Goal: Task Accomplishment & Management: Manage account settings

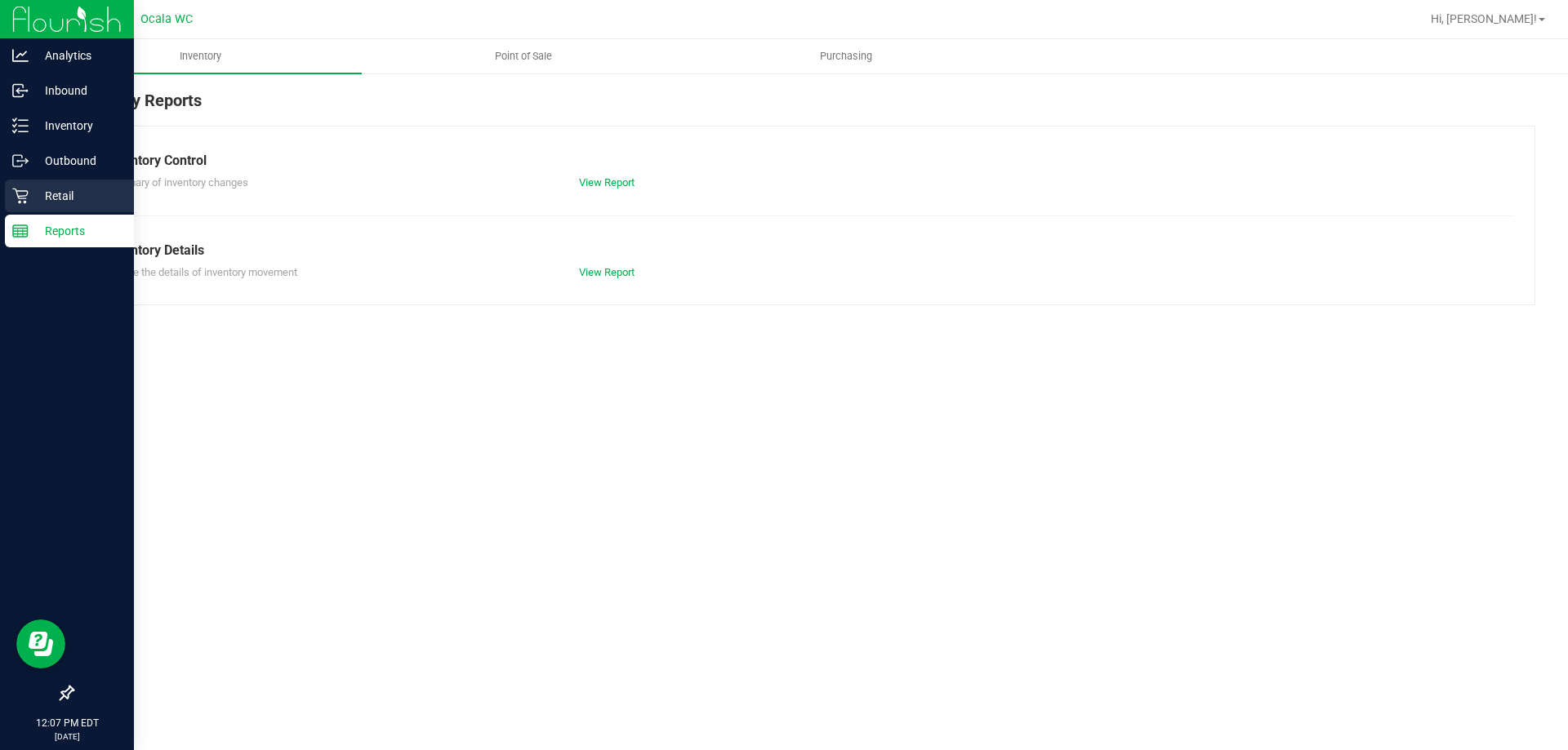
click at [25, 212] on div "Retail" at bounding box center [70, 196] width 129 height 33
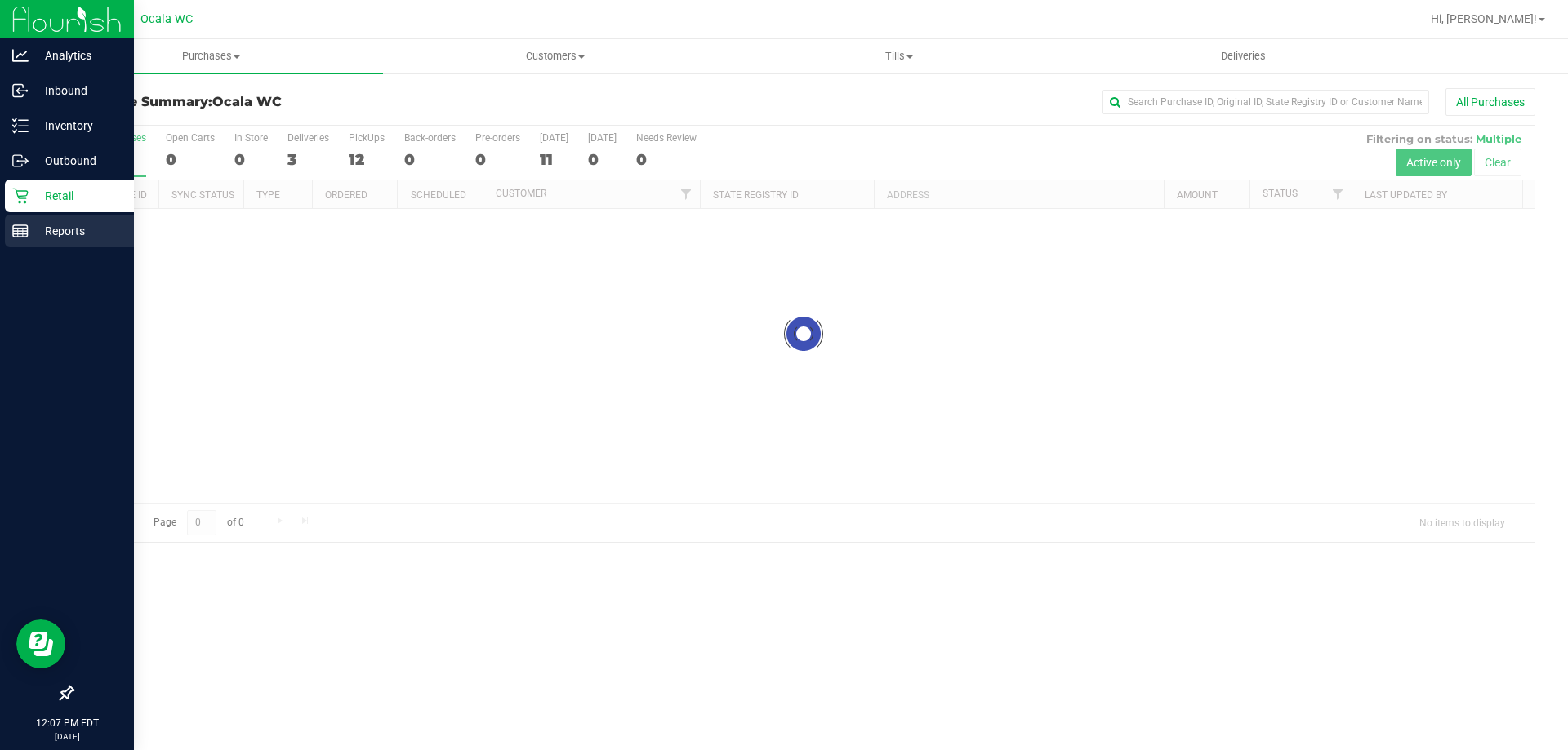
click at [18, 218] on div "Reports" at bounding box center [70, 230] width 129 height 33
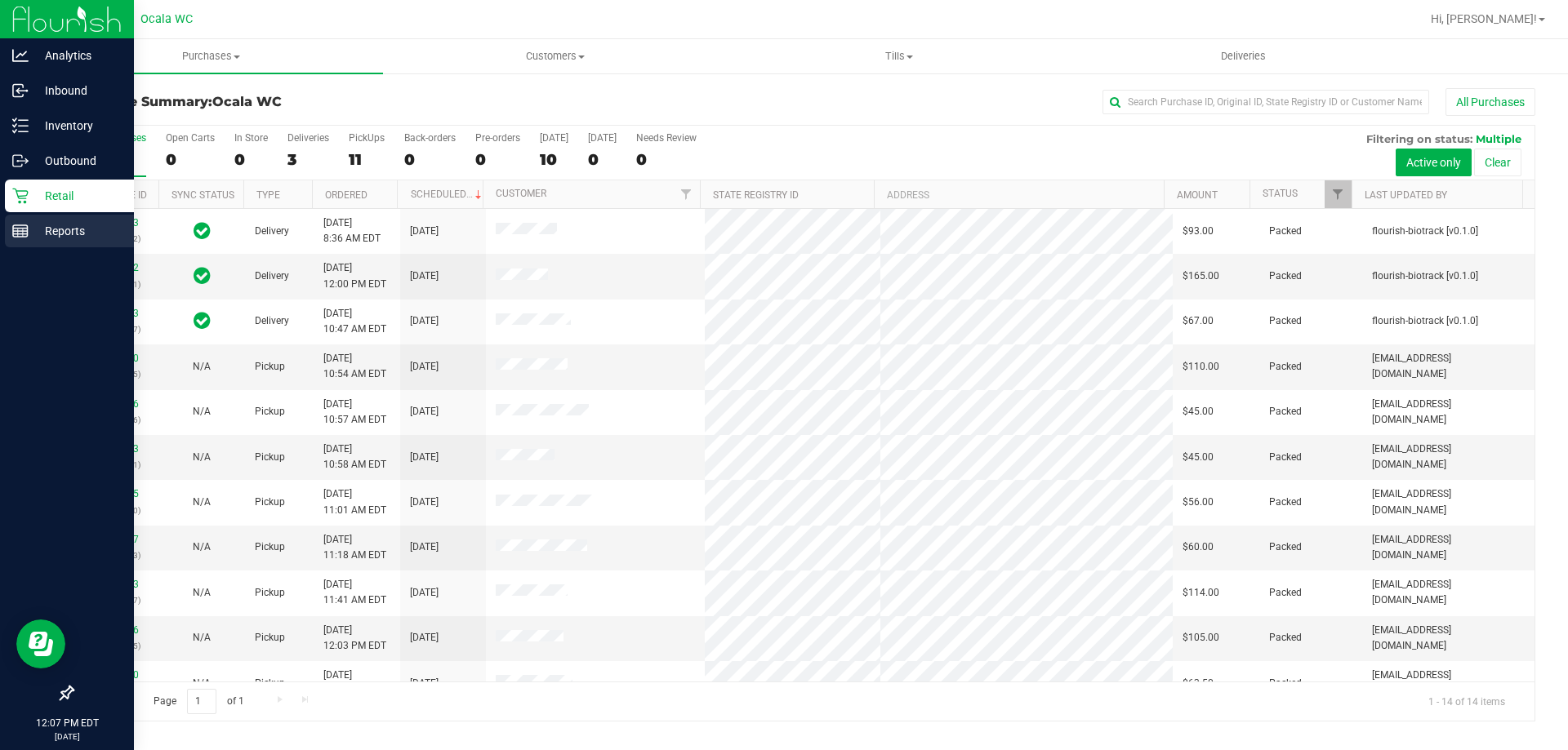
click at [22, 229] on icon at bounding box center [20, 230] width 16 height 16
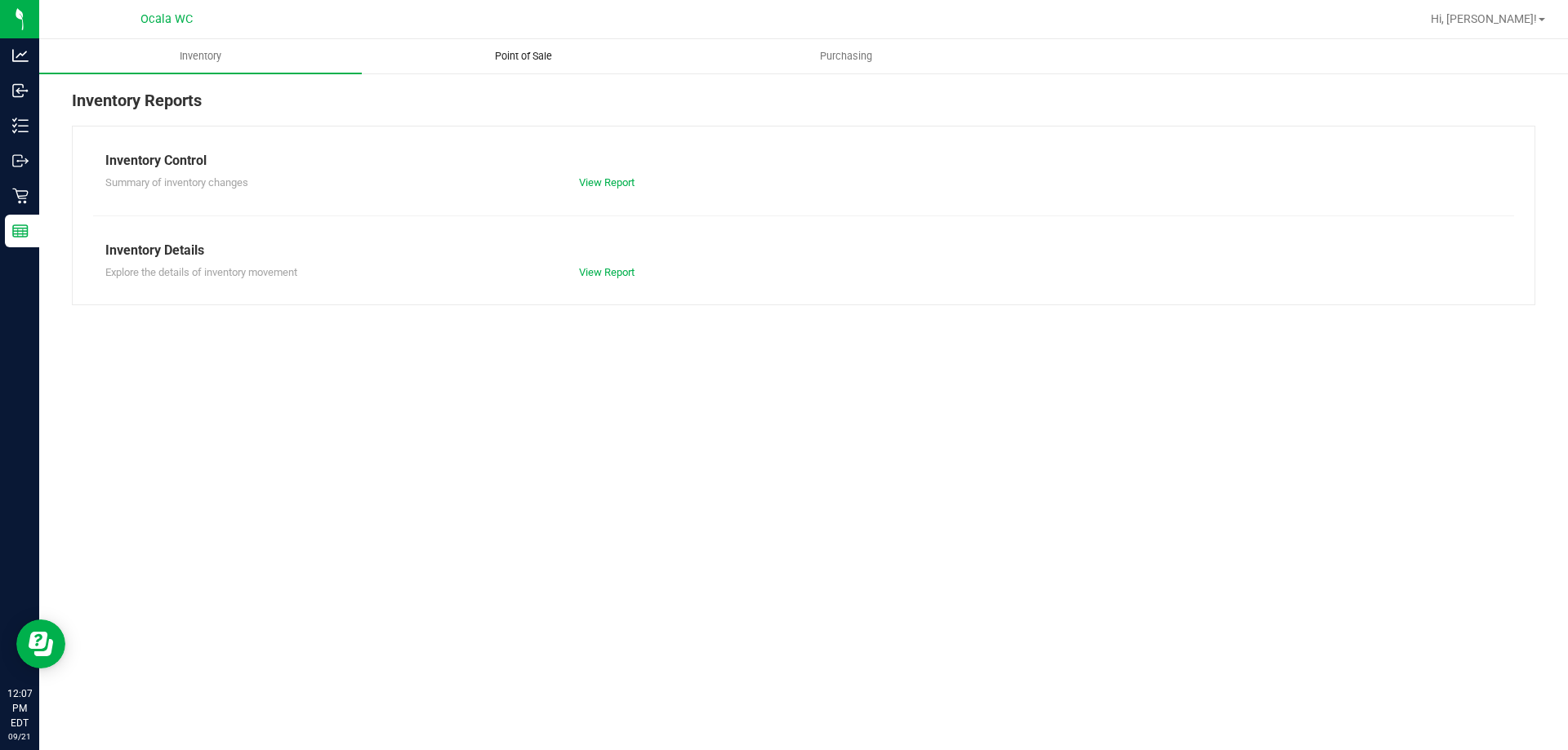
click at [543, 53] on span "Point of Sale" at bounding box center [524, 56] width 101 height 15
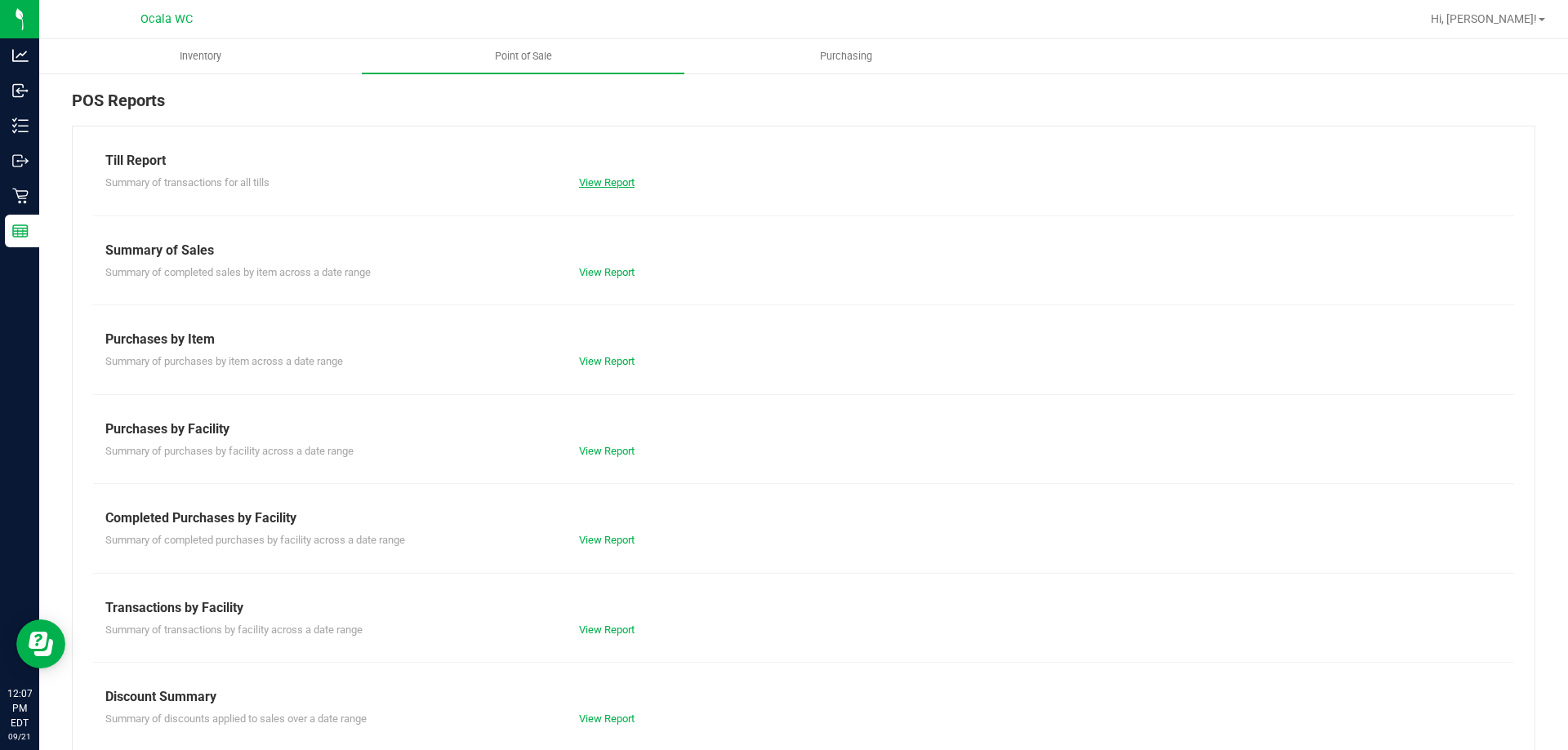
click at [616, 183] on link "View Report" at bounding box center [607, 183] width 56 height 12
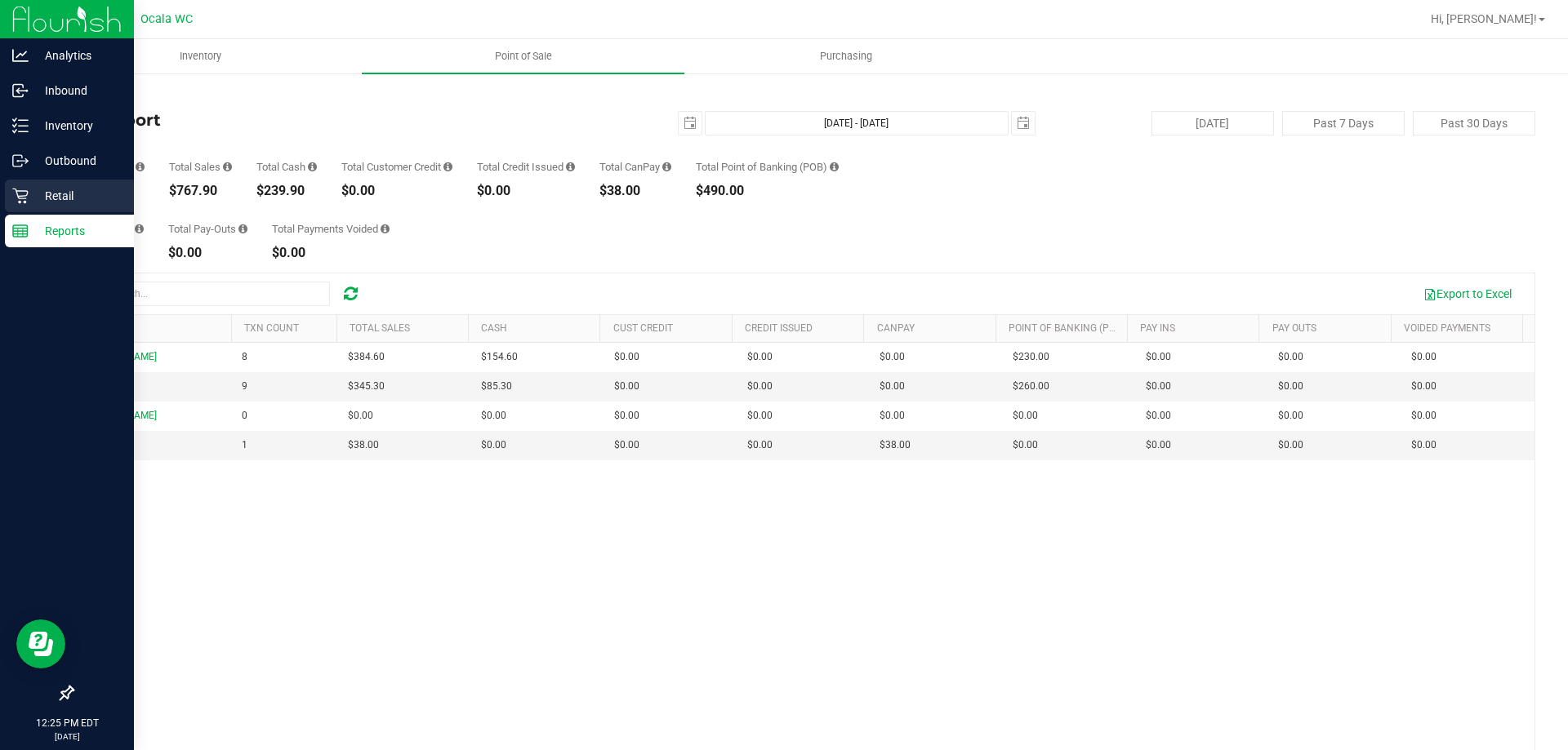
click at [63, 191] on p "Retail" at bounding box center [78, 196] width 98 height 20
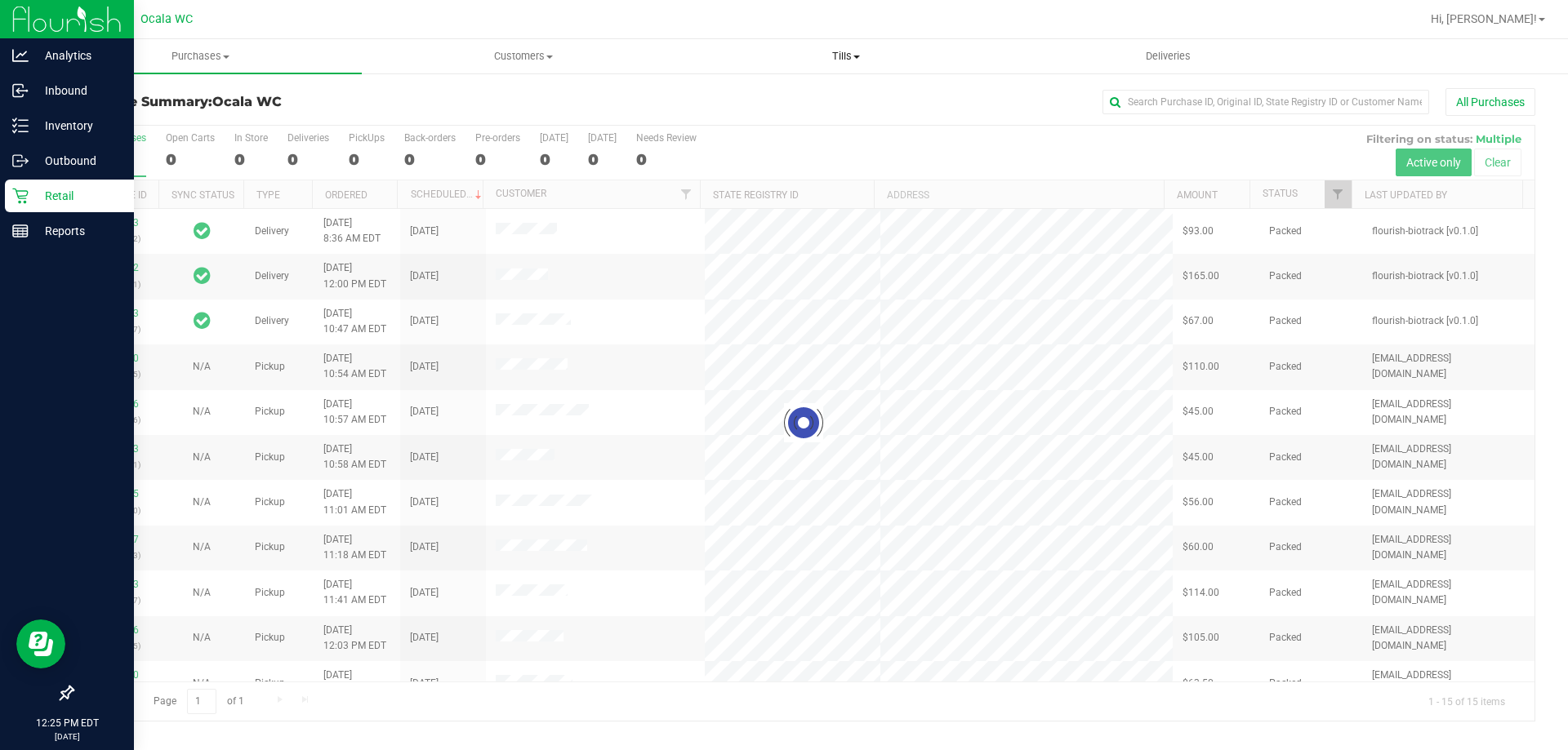
click at [843, 50] on span "Tills" at bounding box center [845, 56] width 321 height 15
click at [830, 98] on li "Manage tills" at bounding box center [846, 99] width 323 height 20
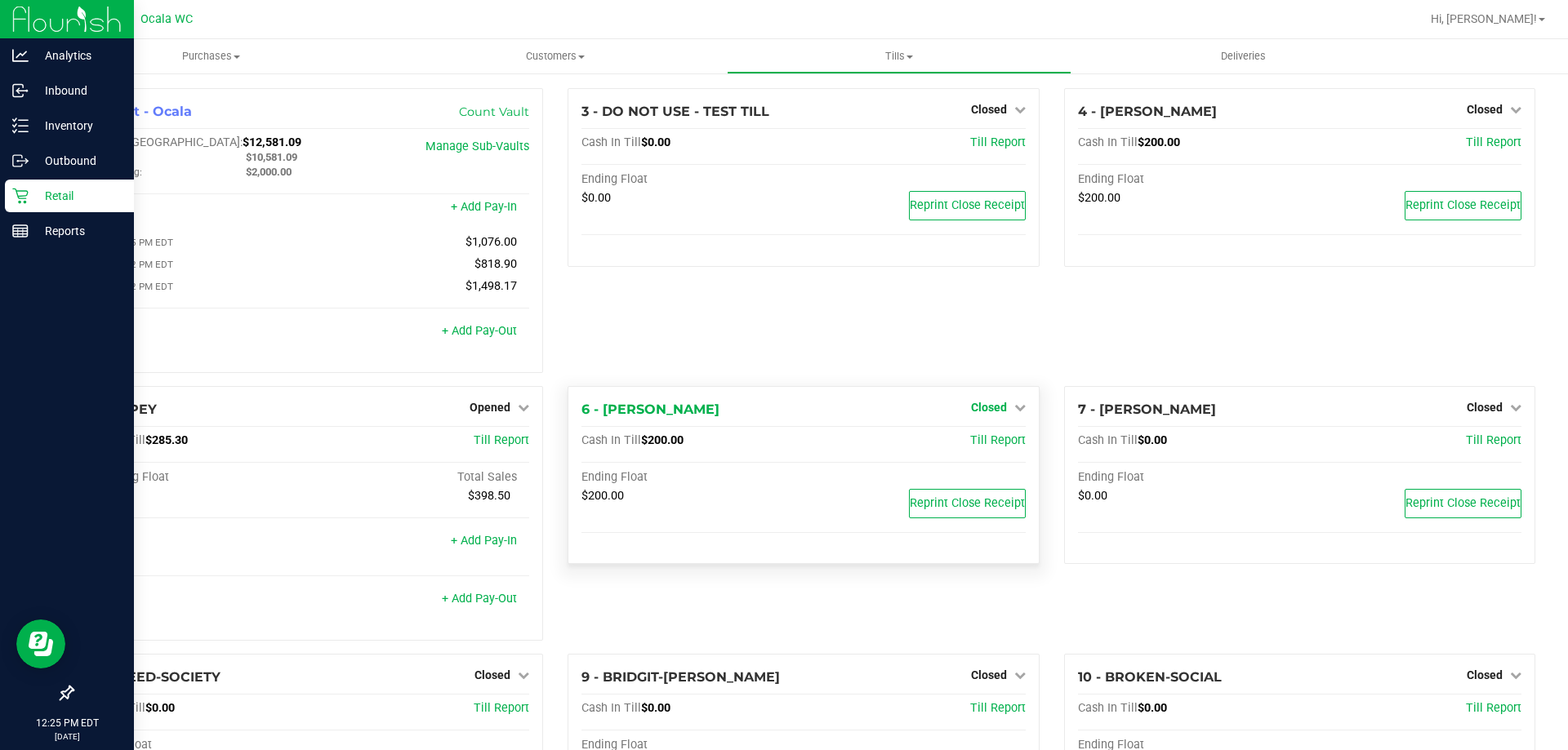
click at [984, 406] on span "Closed" at bounding box center [989, 406] width 36 height 13
click at [749, 309] on div "3 - DO NOT USE - TEST TILL Closed Open Till Cash In Till $0.00 Till Report Endi…" at bounding box center [803, 237] width 496 height 298
click at [706, 316] on div "3 - DO NOT USE - TEST TILL Closed Open Till Cash In Till $0.00 Till Report Endi…" at bounding box center [803, 237] width 496 height 298
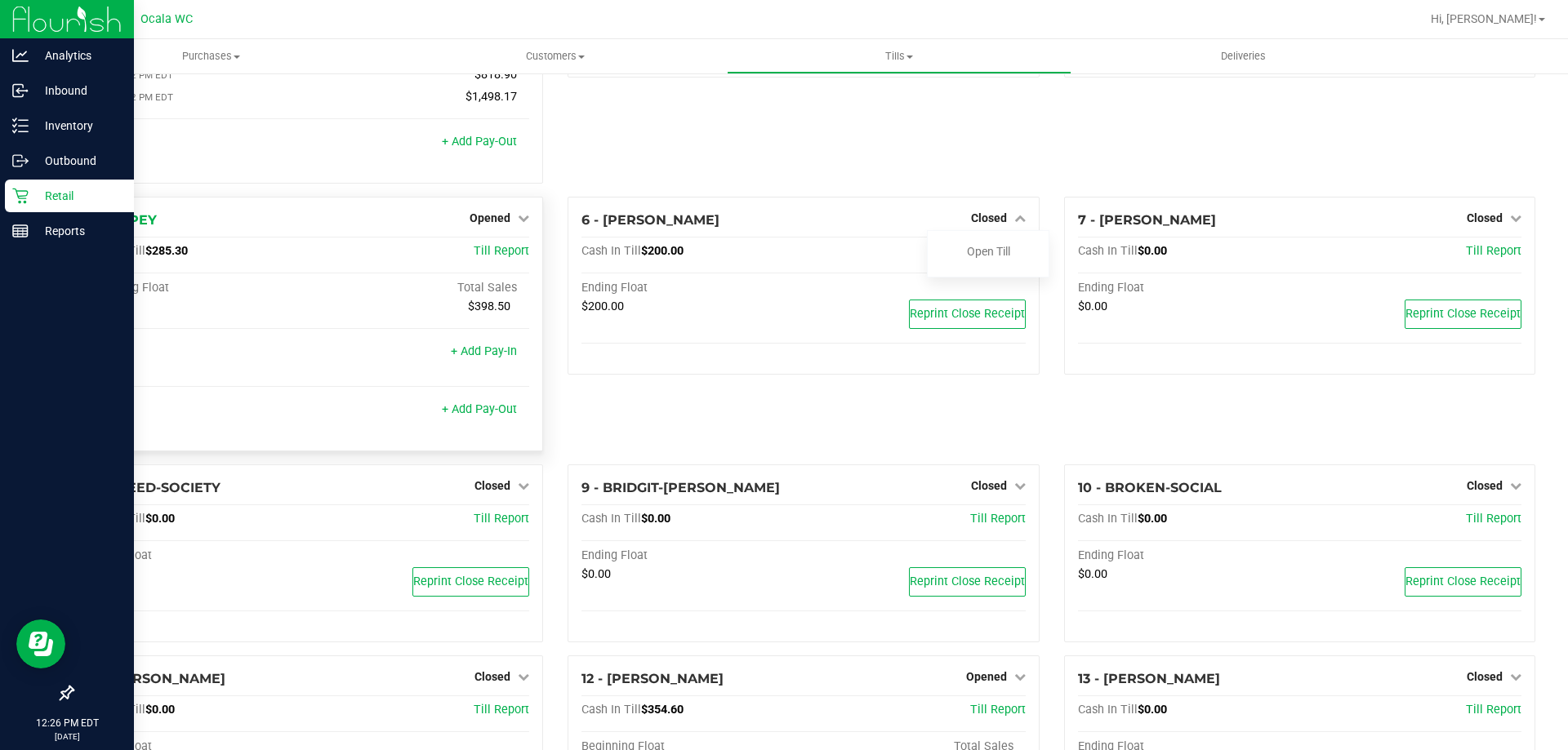
scroll to position [26, 0]
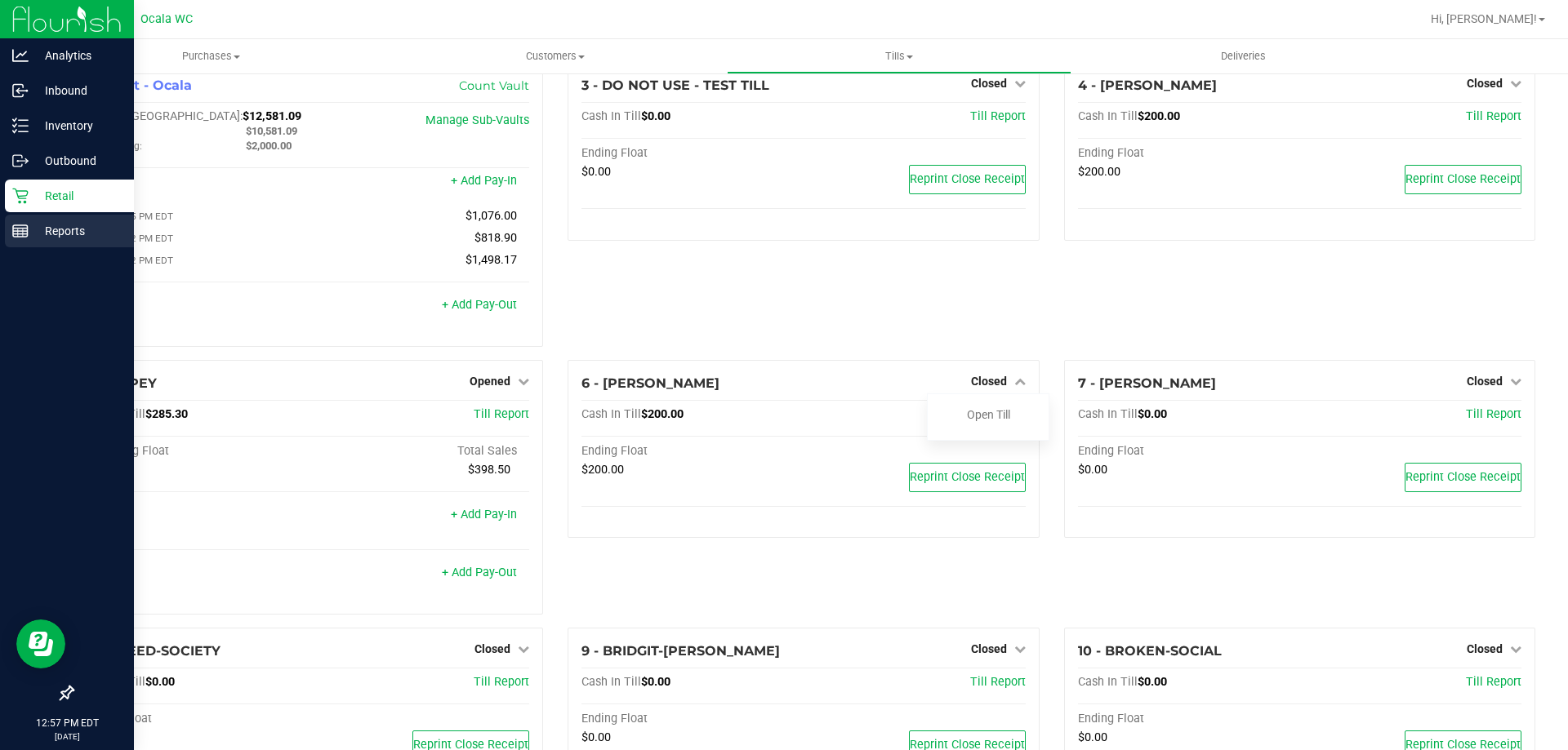
click at [53, 231] on p "Reports" at bounding box center [78, 231] width 98 height 20
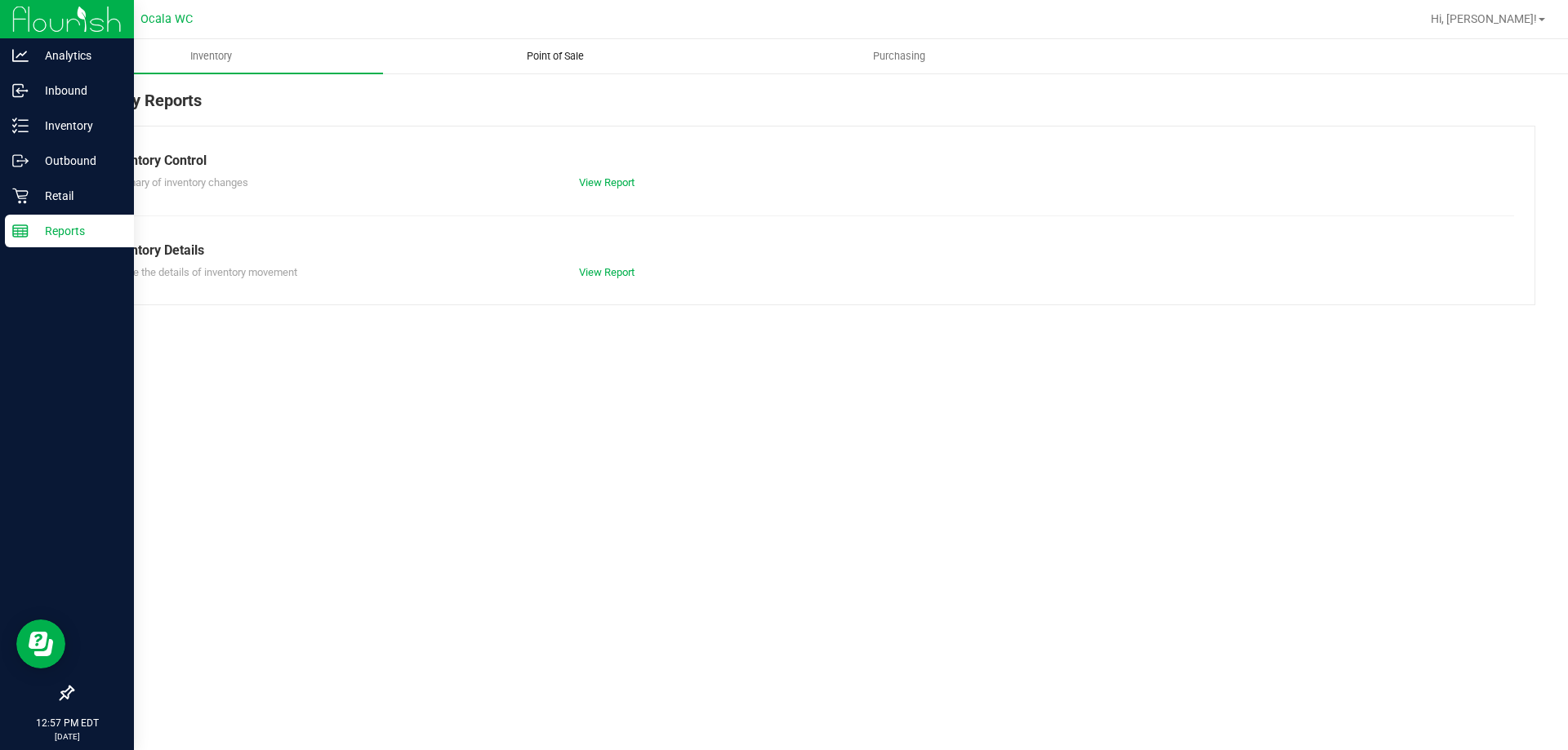
click at [546, 54] on span "Point of Sale" at bounding box center [555, 56] width 101 height 15
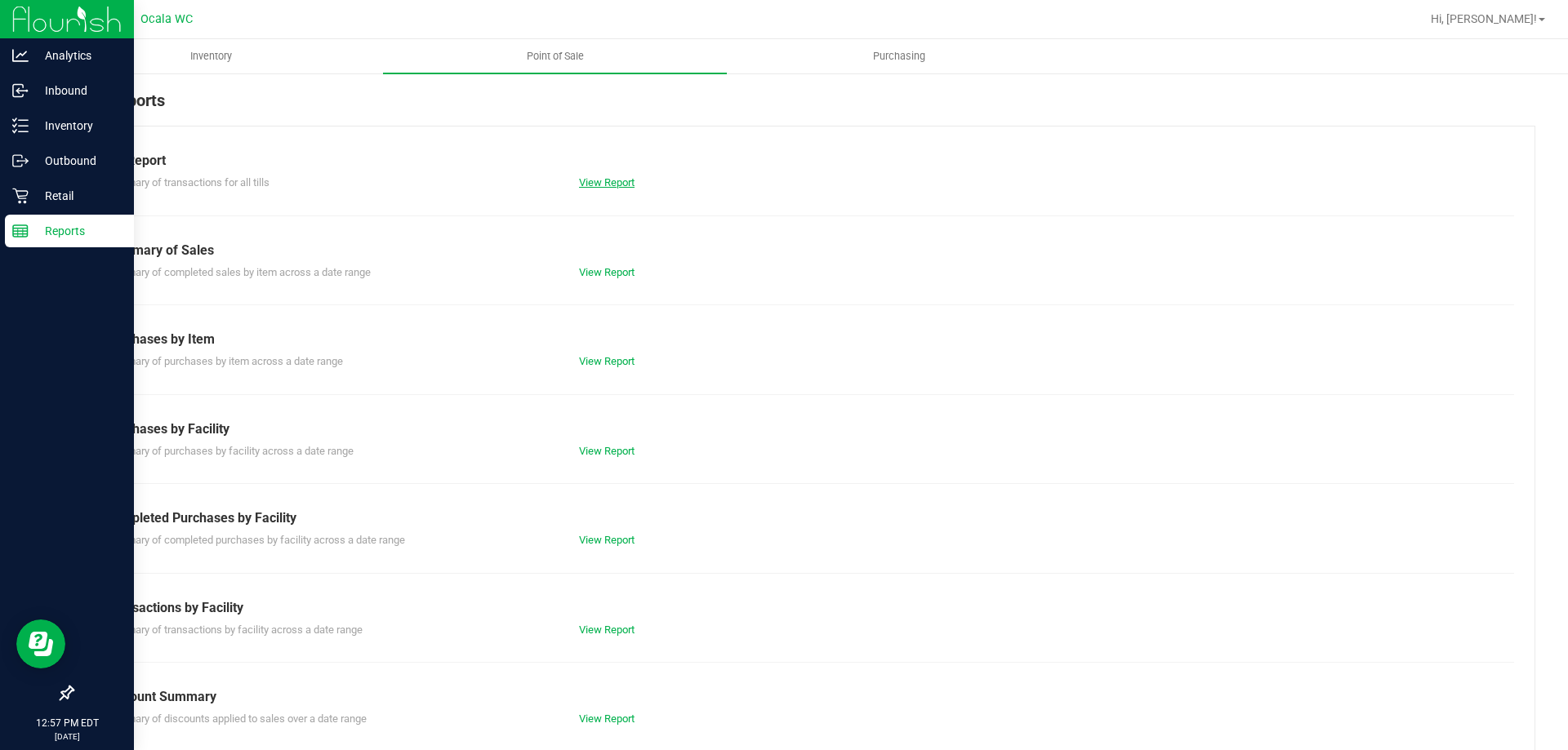
click at [595, 184] on link "View Report" at bounding box center [607, 183] width 56 height 12
